Goal: Task Accomplishment & Management: Complete application form

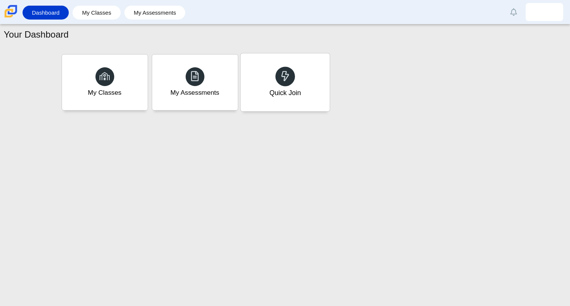
click at [289, 81] on icon at bounding box center [285, 76] width 11 height 11
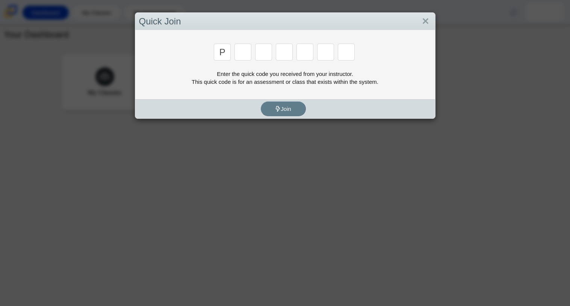
type input "p"
type input "2"
type input "p"
type input "b"
type input "t"
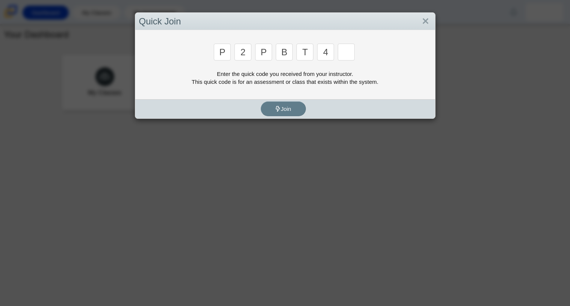
type input "4"
type input "9"
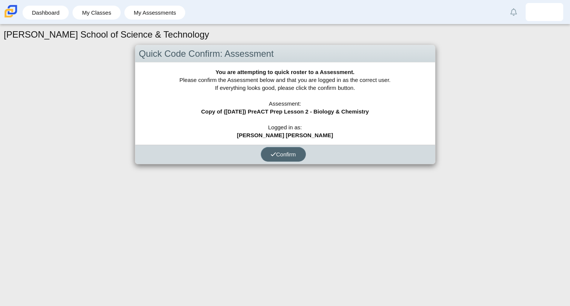
click at [279, 151] on span "Confirm" at bounding box center [283, 154] width 26 height 6
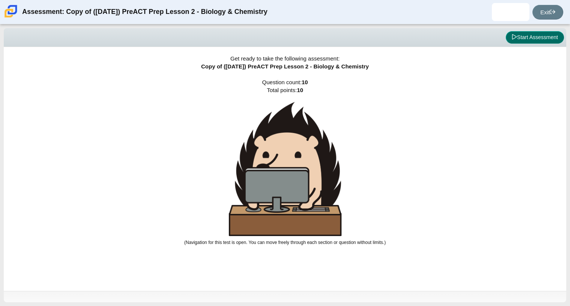
click at [525, 34] on button "Start Assessment" at bounding box center [534, 37] width 58 height 13
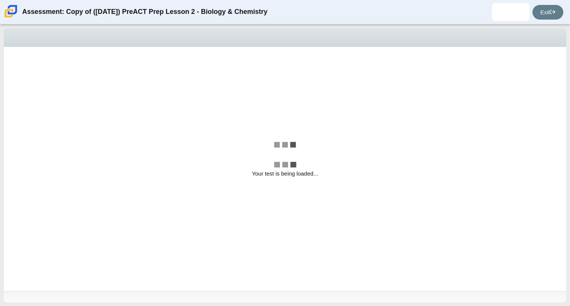
select select "88c27e0d-eae0-4ba9-ac20-9160ce6547ef"
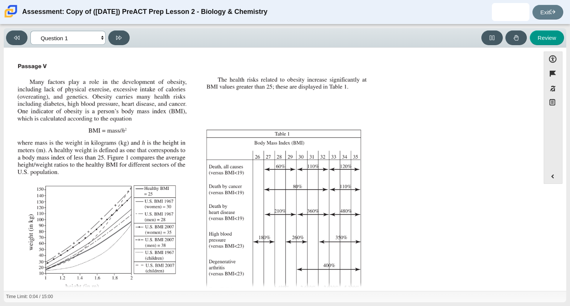
click at [102, 36] on select "Questions Question 1 Question 2 Question 3 Question 4 Question 5 Question 6 Que…" at bounding box center [67, 38] width 75 height 14
click at [152, 68] on img "Assessment items" at bounding box center [192, 186] width 357 height 252
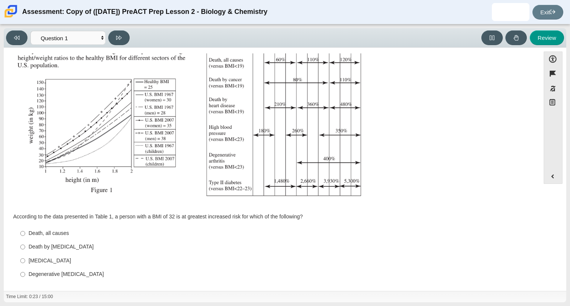
scroll to position [111, 0]
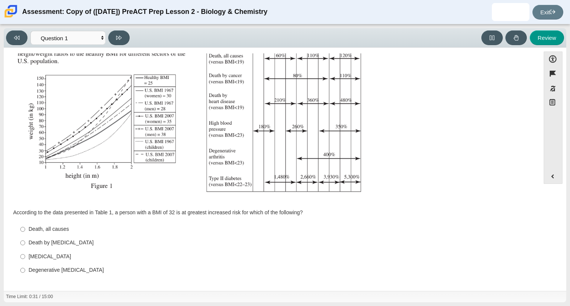
click at [59, 254] on div "Type II diabetes" at bounding box center [278, 257] width 498 height 8
click at [25, 254] on input "Type II diabetes Type II diabetes" at bounding box center [22, 256] width 5 height 14
radio input "true"
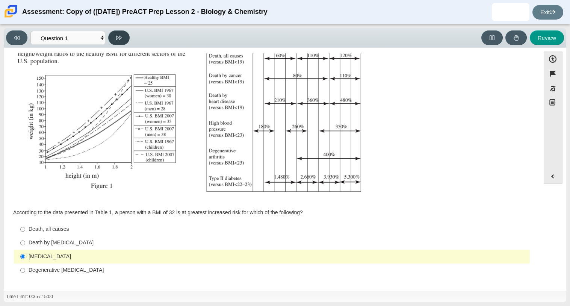
click at [116, 36] on icon at bounding box center [119, 38] width 6 height 6
select select "f31ee183-ab53-48c9-9374-3a18949ab500"
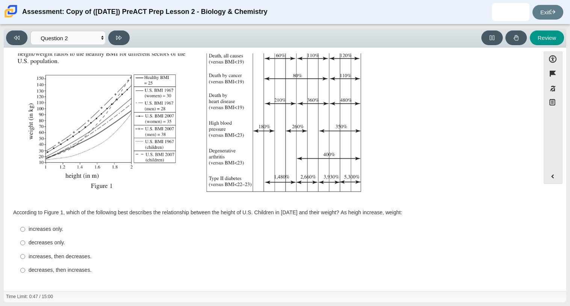
click at [57, 226] on div "increases only." at bounding box center [278, 229] width 498 height 8
click at [25, 226] on input "increases only. increases only." at bounding box center [22, 229] width 5 height 14
radio input "true"
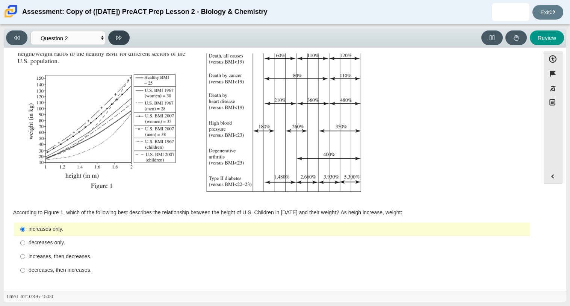
click at [113, 36] on button at bounding box center [118, 37] width 21 height 15
select select "45e82964-709e-4180-9336-970e18221224"
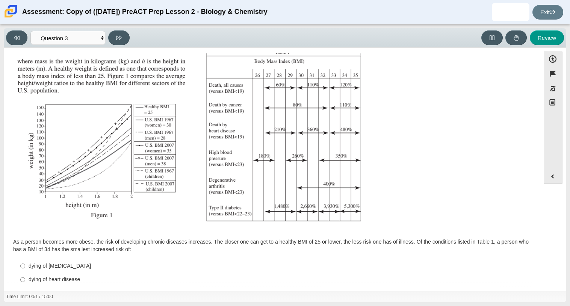
scroll to position [118, 0]
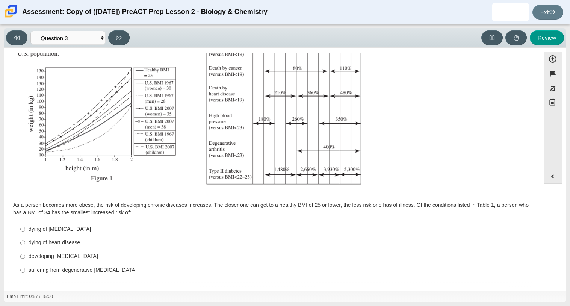
click at [51, 225] on div "dying of cancer" at bounding box center [278, 229] width 498 height 8
click at [25, 225] on input "dying of cancer dying of cancer" at bounding box center [22, 229] width 5 height 14
radio input "true"
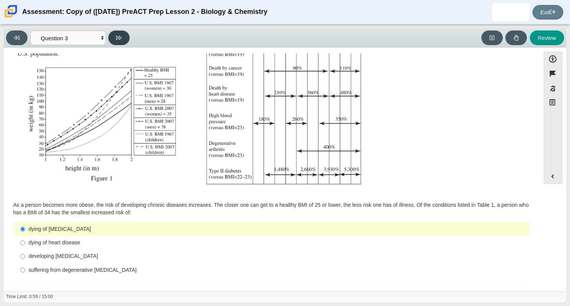
click at [116, 38] on icon at bounding box center [119, 38] width 6 height 4
select select "71dcacfe-cf8b-4cdc-be22-b82c8aec5da2"
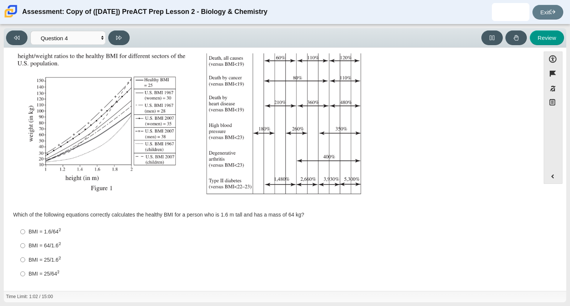
scroll to position [109, 0]
click at [56, 244] on div "BMI = 64/1.6 2" at bounding box center [278, 245] width 498 height 8
click at [25, 244] on input "BMI = 64/1.6 2 BMI = 64/1.62" at bounding box center [22, 245] width 5 height 14
radio input "true"
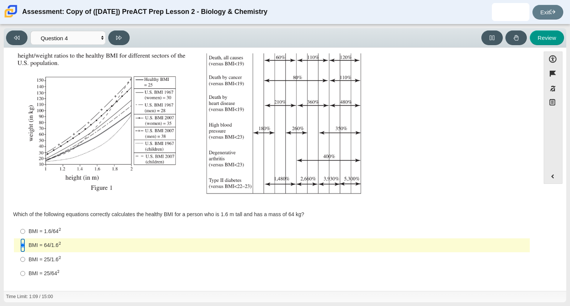
scroll to position [112, 0]
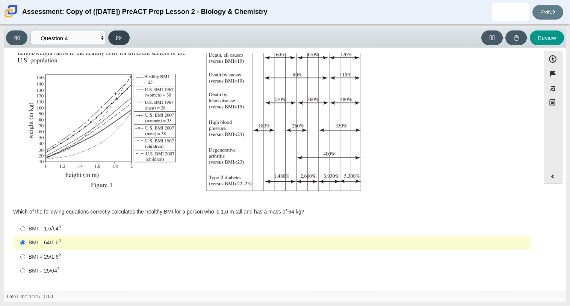
click at [113, 38] on button at bounding box center [118, 37] width 21 height 15
select select "c6558c8b-086a-4b4c-b582-9428309971ba"
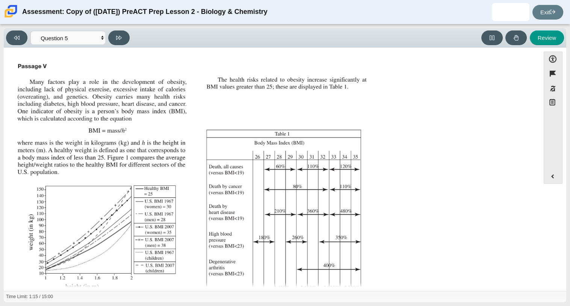
scroll to position [111, 0]
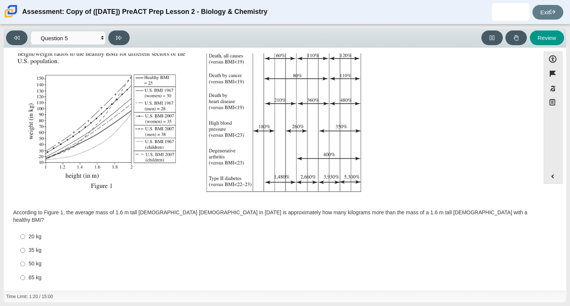
click at [32, 246] on div "35 kg" at bounding box center [278, 250] width 498 height 8
click at [25, 243] on input "35 kg 35 kg" at bounding box center [22, 250] width 5 height 14
radio input "true"
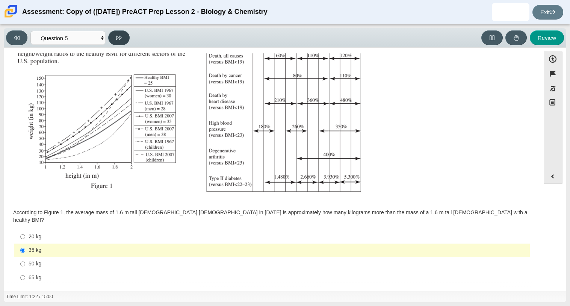
click at [125, 40] on button at bounding box center [118, 37] width 21 height 15
select select "74d98ab6-2529-481e-9250-4e9263ec31cd"
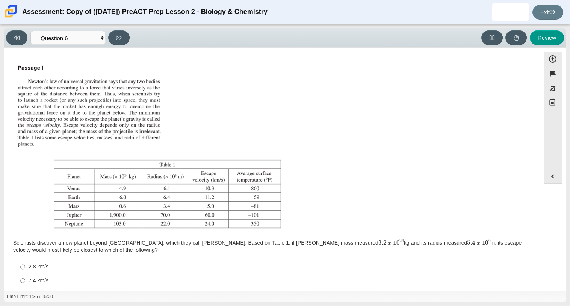
scroll to position [37, 0]
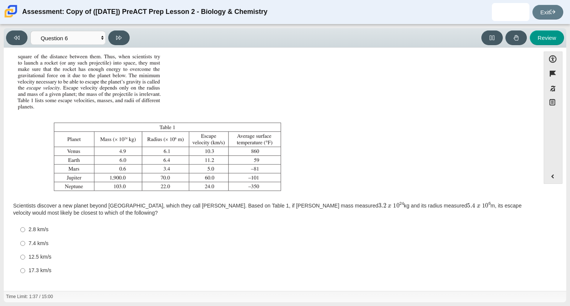
click at [37, 243] on div "7.4 km/s" at bounding box center [278, 244] width 498 height 8
click at [25, 243] on input "7.4 km/s 7.4 km/s" at bounding box center [22, 243] width 5 height 14
radio input "true"
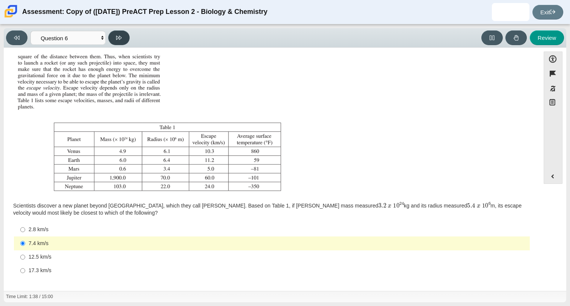
click at [120, 39] on icon at bounding box center [119, 38] width 6 height 6
select select "31694628-7769-4744-9964-d3ed6115c03c"
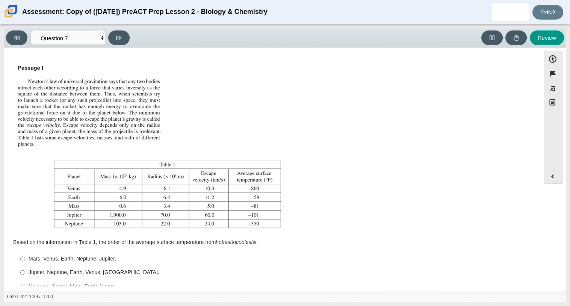
scroll to position [30, 0]
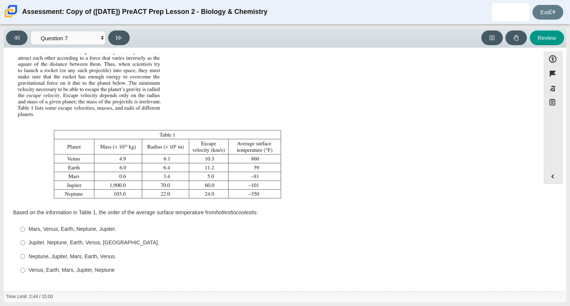
click at [68, 273] on div "Venus, Earth, Mars, Jupiter, Neptune" at bounding box center [278, 270] width 498 height 8
click at [25, 273] on input "Venus, Earth, Mars, Jupiter, Neptune Venus, Earth, Mars, Jupiter, Neptune" at bounding box center [22, 270] width 5 height 14
radio input "true"
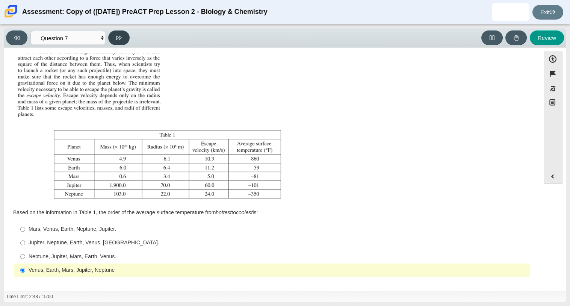
click at [115, 30] on button at bounding box center [118, 37] width 21 height 15
select select "02960795-9514-4c41-985f-77b6951c8514"
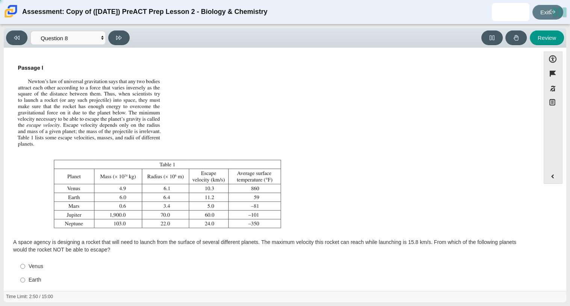
scroll to position [37, 0]
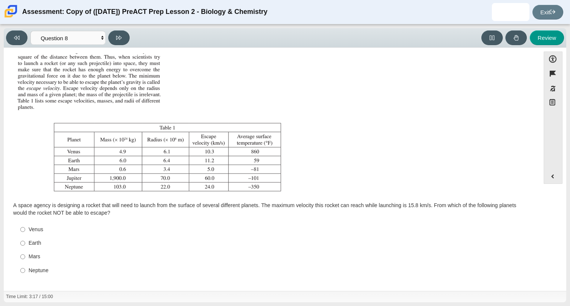
click at [39, 270] on div "Neptune" at bounding box center [278, 271] width 498 height 8
click at [25, 270] on input "Neptune Neptune" at bounding box center [22, 270] width 5 height 14
radio input "true"
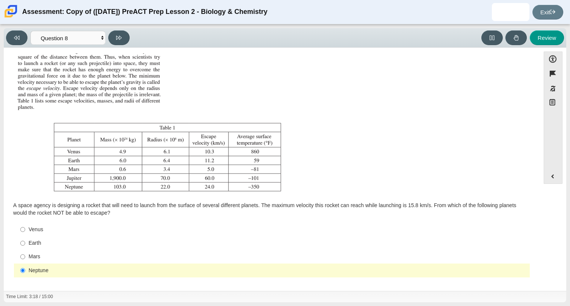
click at [114, 46] on div "Viewing Question 8 of 10 in Pacing Mode Questions Question 1 Question 2 Questio…" at bounding box center [285, 38] width 562 height 20
click at [121, 39] on icon at bounding box center [119, 38] width 6 height 6
select select "ef19177f-9eb9-441f-a0b9-65cd4e602bb5"
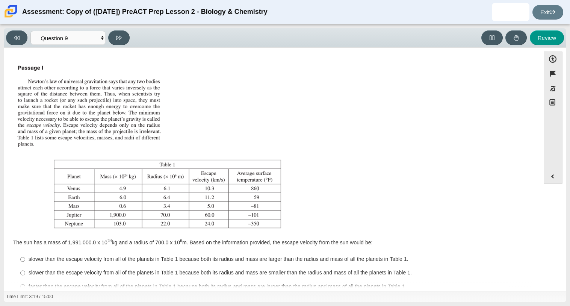
scroll to position [30, 0]
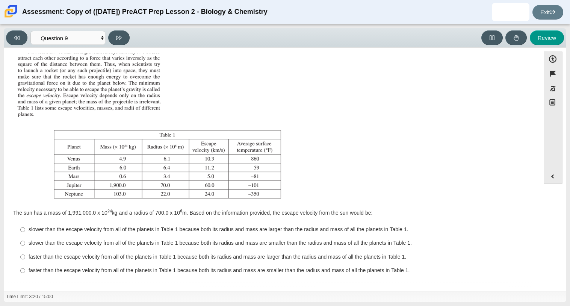
click at [79, 235] on label "slower than the escape velocity from all of the planets in Table 1 because both…" at bounding box center [272, 230] width 515 height 14
click at [25, 235] on input "slower than the escape velocity from all of the planets in Table 1 because both…" at bounding box center [22, 230] width 5 height 14
radio input "true"
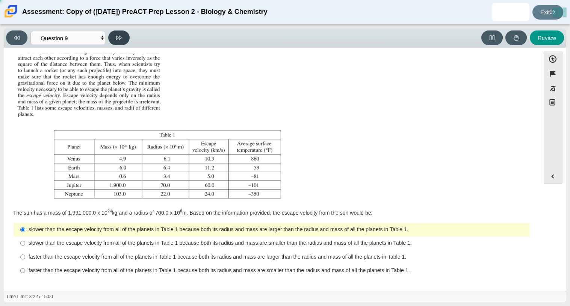
click at [120, 38] on icon at bounding box center [119, 38] width 6 height 6
select select "b9bf8baa-c570-4e7d-b5c0-da6c71b27e9c"
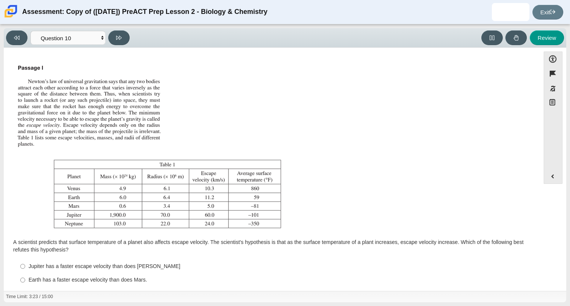
click at [101, 270] on label "Jupiter has a faster escape velocity than does Neptune Jupiter has a faster esc…" at bounding box center [272, 266] width 515 height 14
click at [25, 270] on input "Jupiter has a faster escape velocity than does Neptune Jupiter has a faster esc…" at bounding box center [22, 266] width 5 height 14
radio input "true"
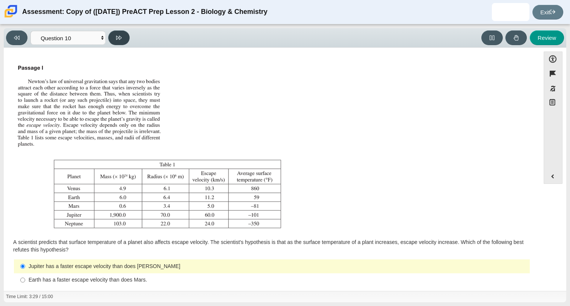
click at [120, 37] on icon at bounding box center [119, 38] width 6 height 6
select select "review"
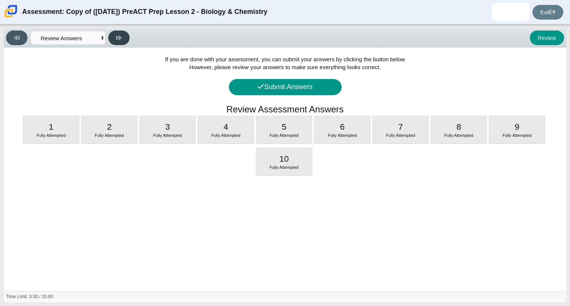
click at [120, 37] on icon at bounding box center [119, 38] width 6 height 6
click at [270, 99] on div "If you are done with your assessment, you can submit your answers by clicking t…" at bounding box center [285, 169] width 562 height 243
click at [280, 85] on button "Submit Answers" at bounding box center [285, 87] width 113 height 16
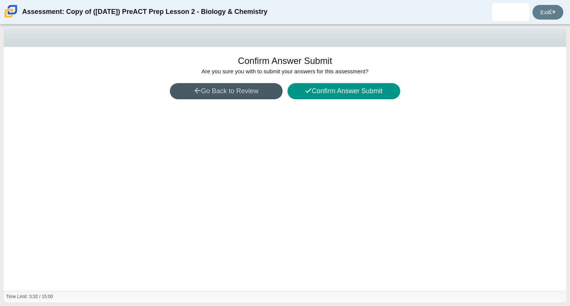
click at [329, 100] on div "Confirm Answer Submit Are you sure you with to submit your answers for this ass…" at bounding box center [285, 169] width 562 height 244
click at [330, 85] on button "Confirm Answer Submit" at bounding box center [343, 91] width 113 height 16
